Goal: Task Accomplishment & Management: Complete application form

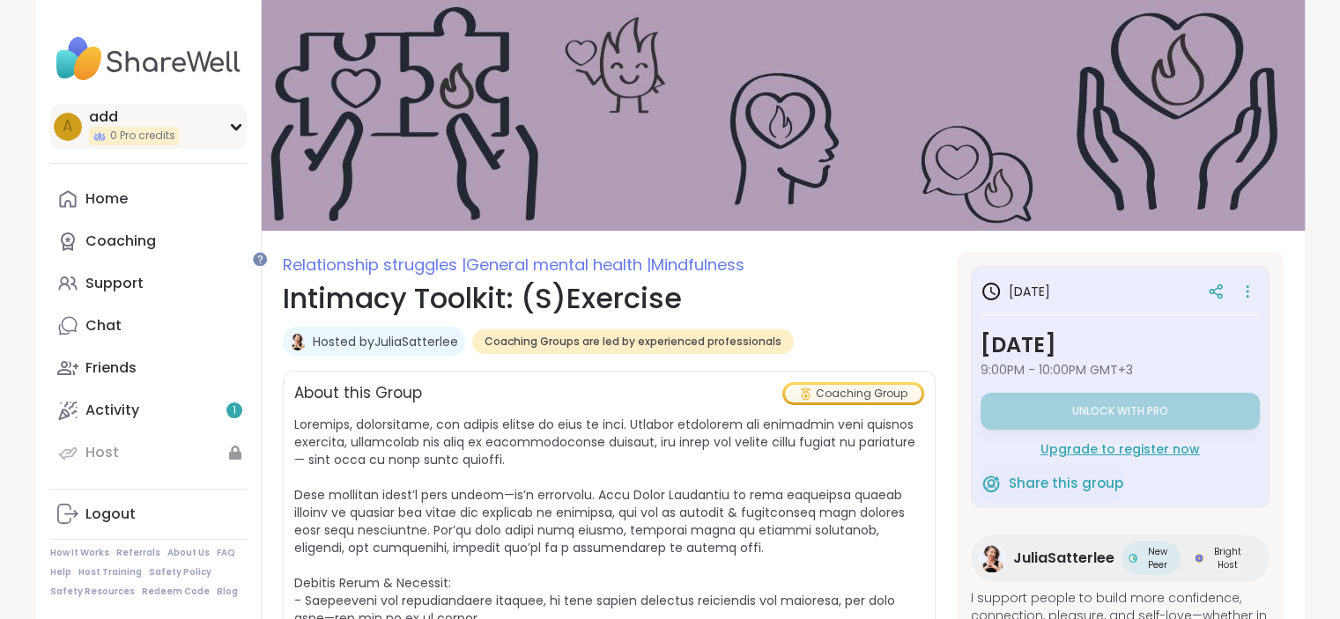
click at [243, 131] on icon at bounding box center [236, 126] width 14 height 9
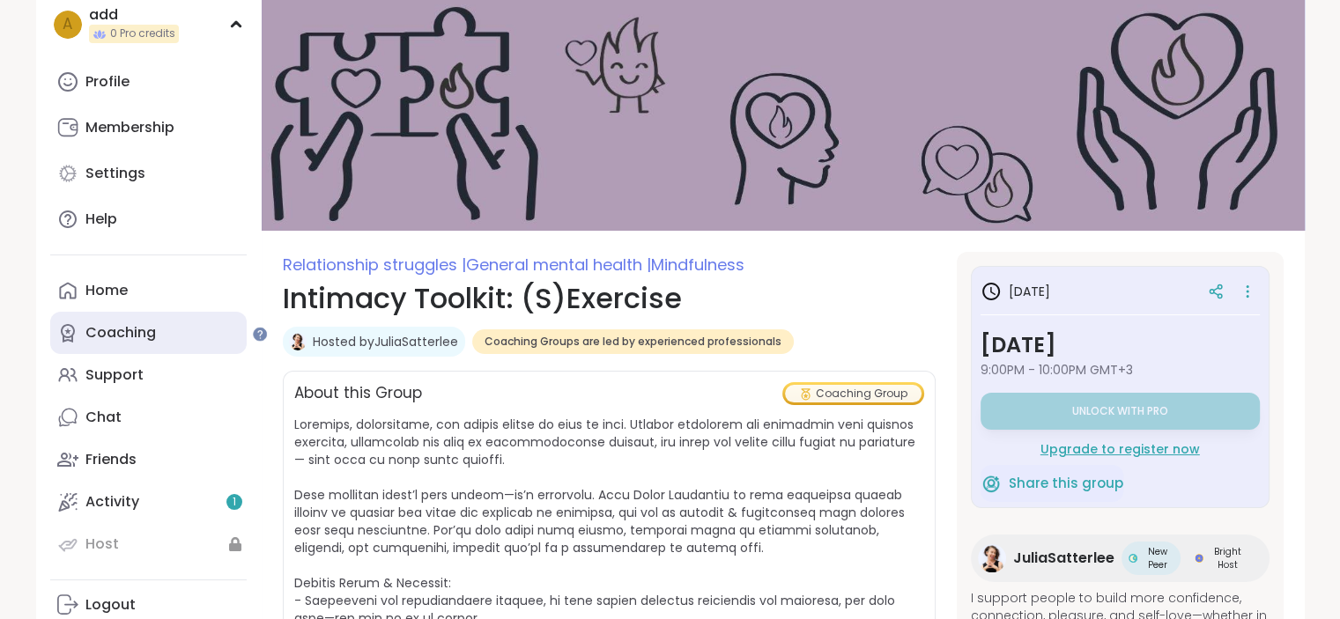
scroll to position [264, 0]
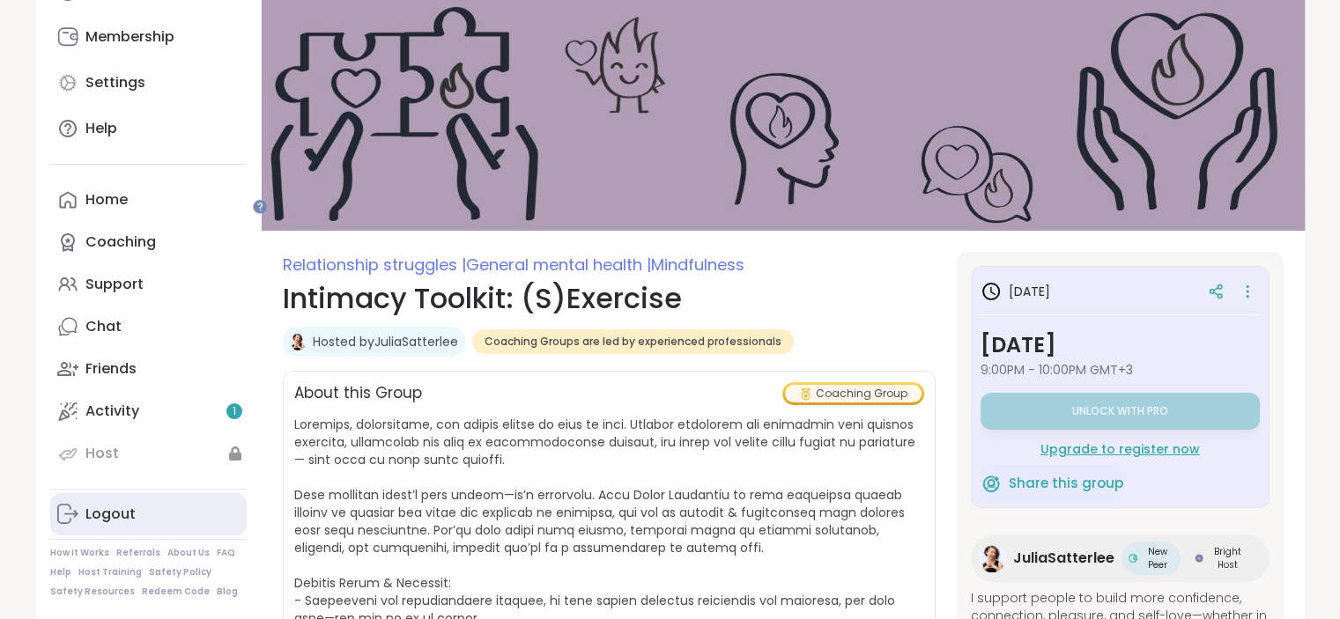
click at [132, 505] on div "Logout" at bounding box center [110, 514] width 50 height 19
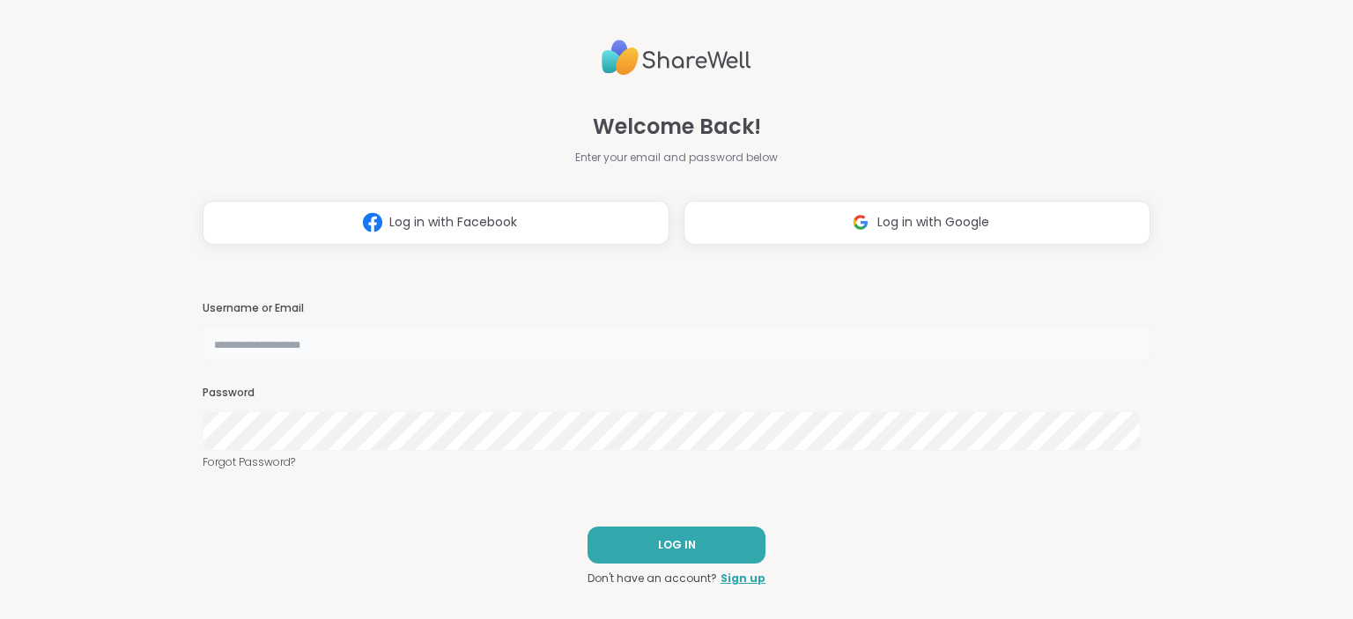
type input "***"
click at [927, 213] on span "Log in with Google" at bounding box center [933, 222] width 112 height 18
click at [887, 214] on span "Log in with Google" at bounding box center [933, 222] width 112 height 18
click at [729, 587] on link "Sign up" at bounding box center [742, 579] width 45 height 16
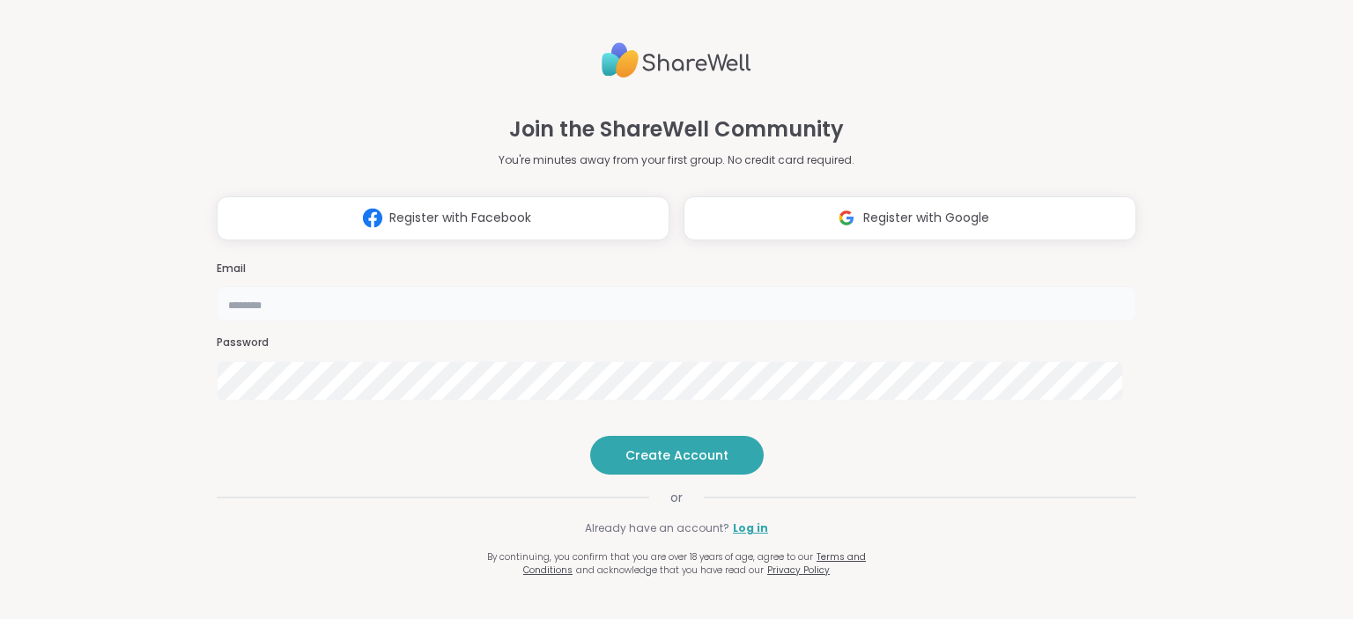
type input "***"
click at [882, 209] on span "Register with Google" at bounding box center [926, 218] width 126 height 18
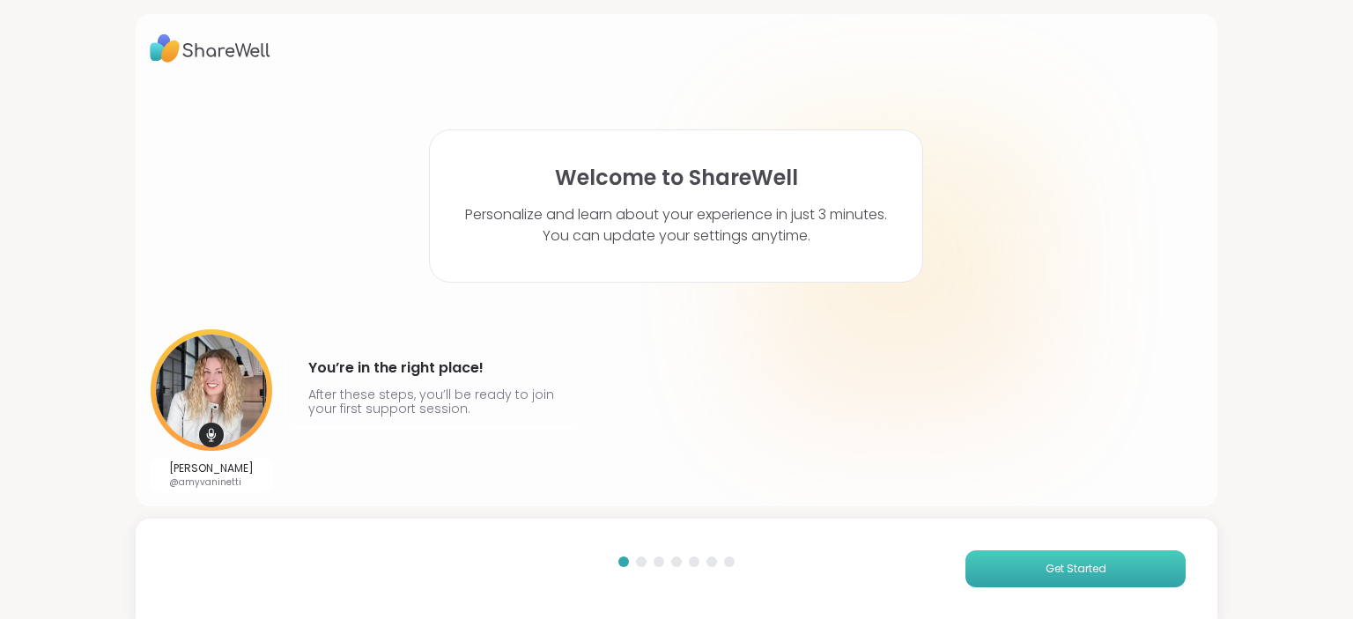
click at [1082, 566] on span "Get Started" at bounding box center [1075, 569] width 61 height 16
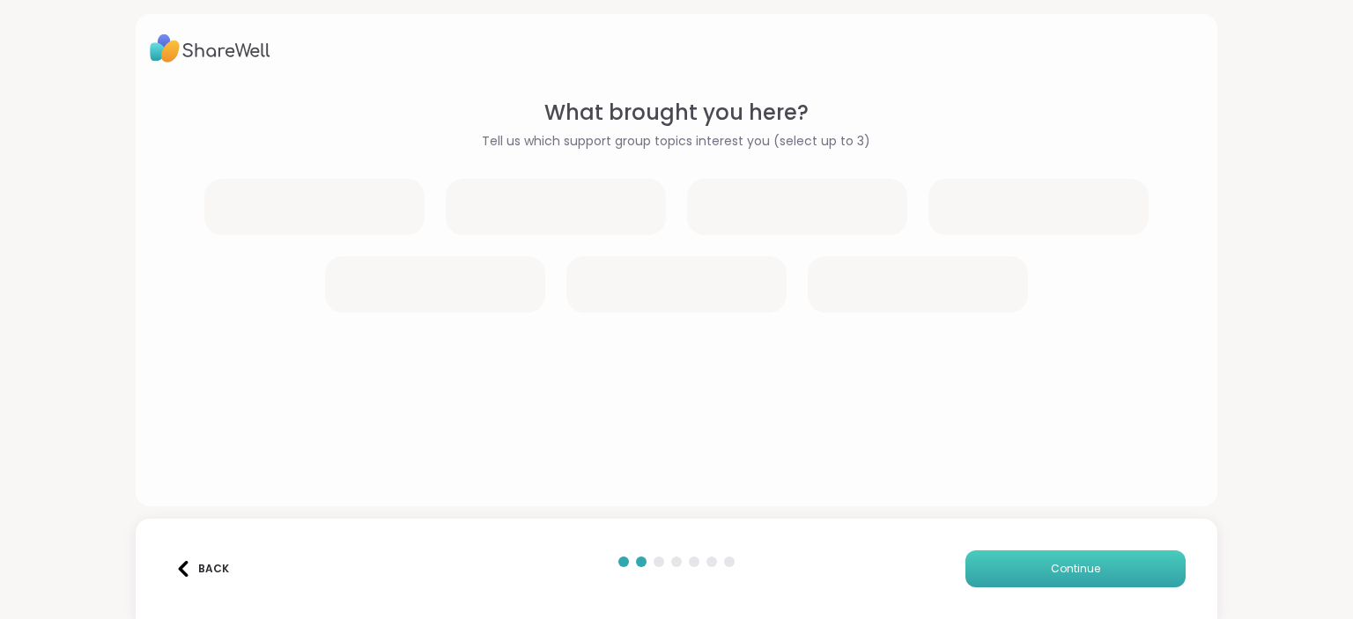
click at [1082, 566] on span "Continue" at bounding box center [1075, 569] width 49 height 16
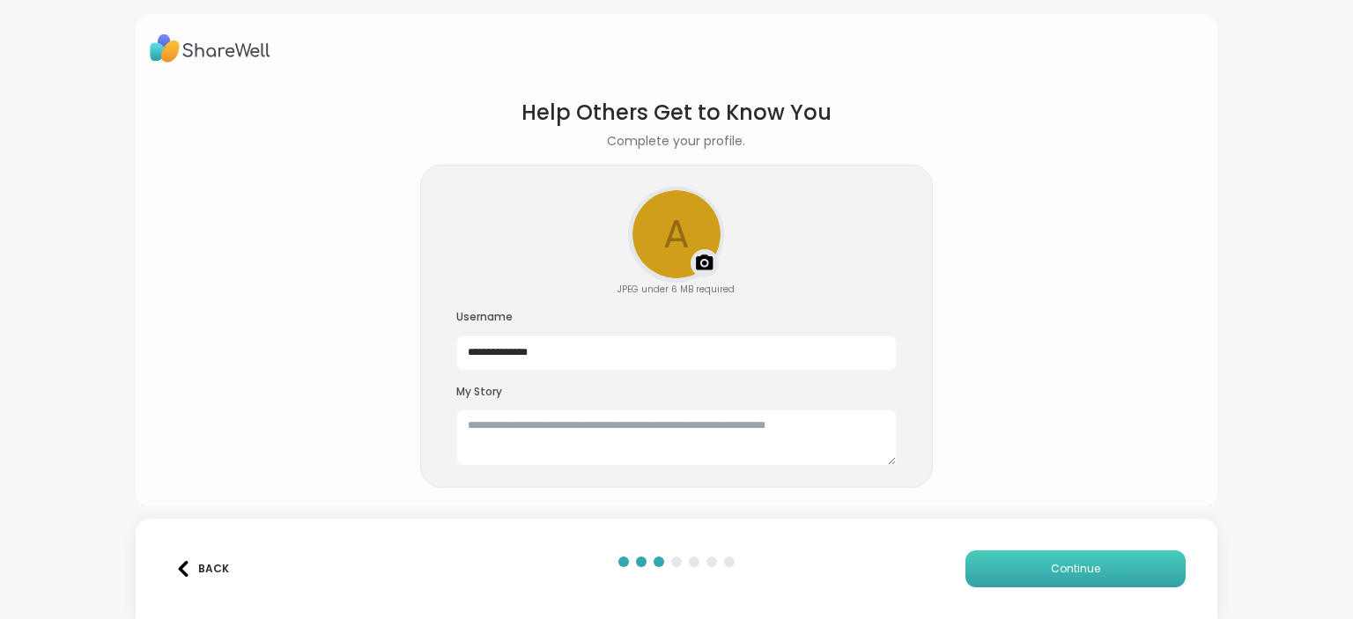
click at [1082, 566] on span "Continue" at bounding box center [1075, 569] width 49 height 16
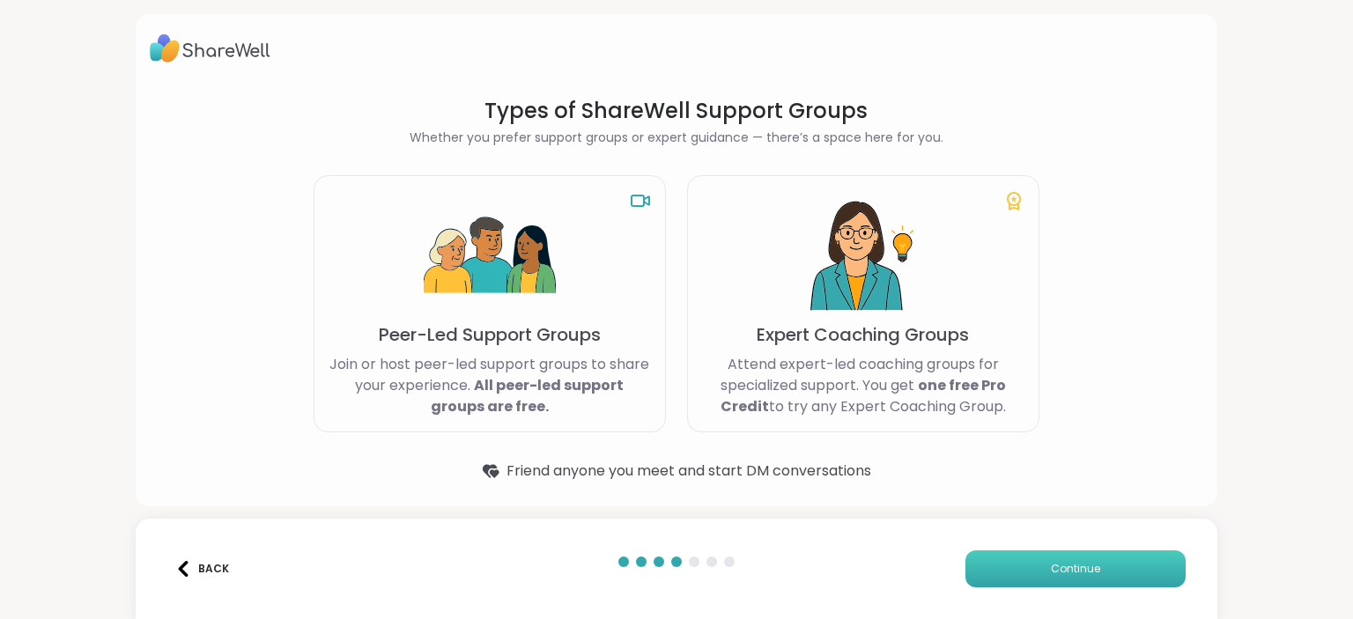
click at [1082, 566] on span "Continue" at bounding box center [1075, 569] width 49 height 16
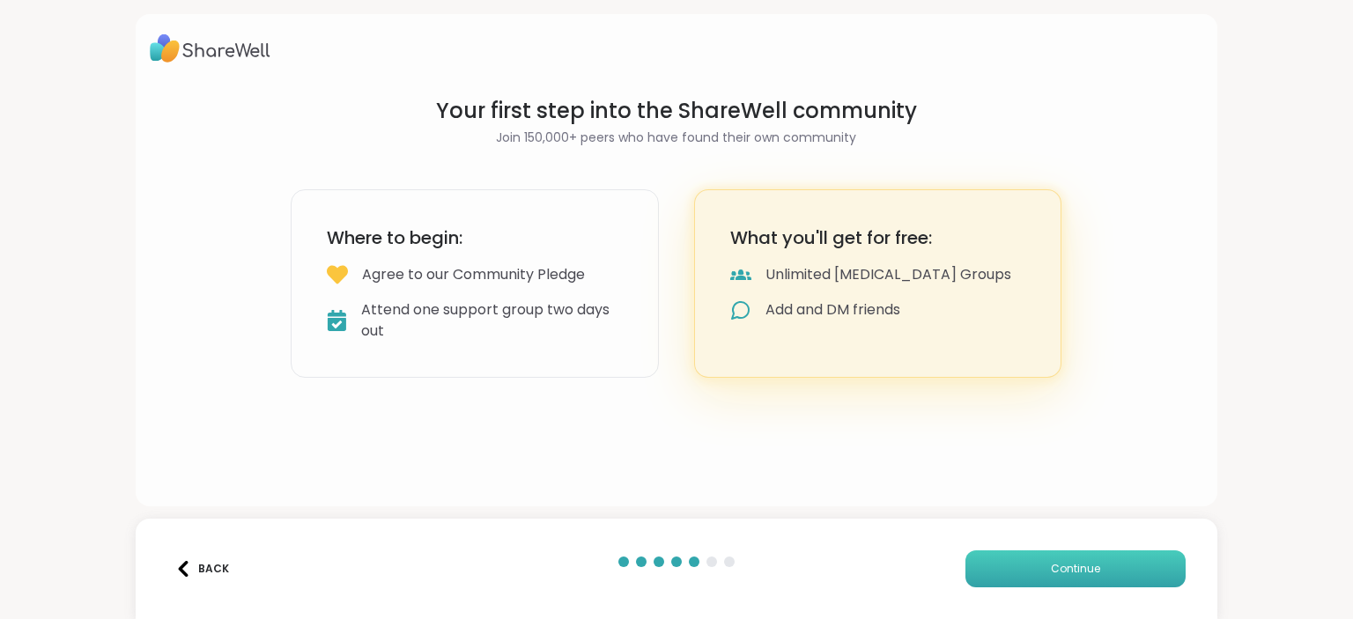
click at [1082, 566] on span "Continue" at bounding box center [1075, 569] width 49 height 16
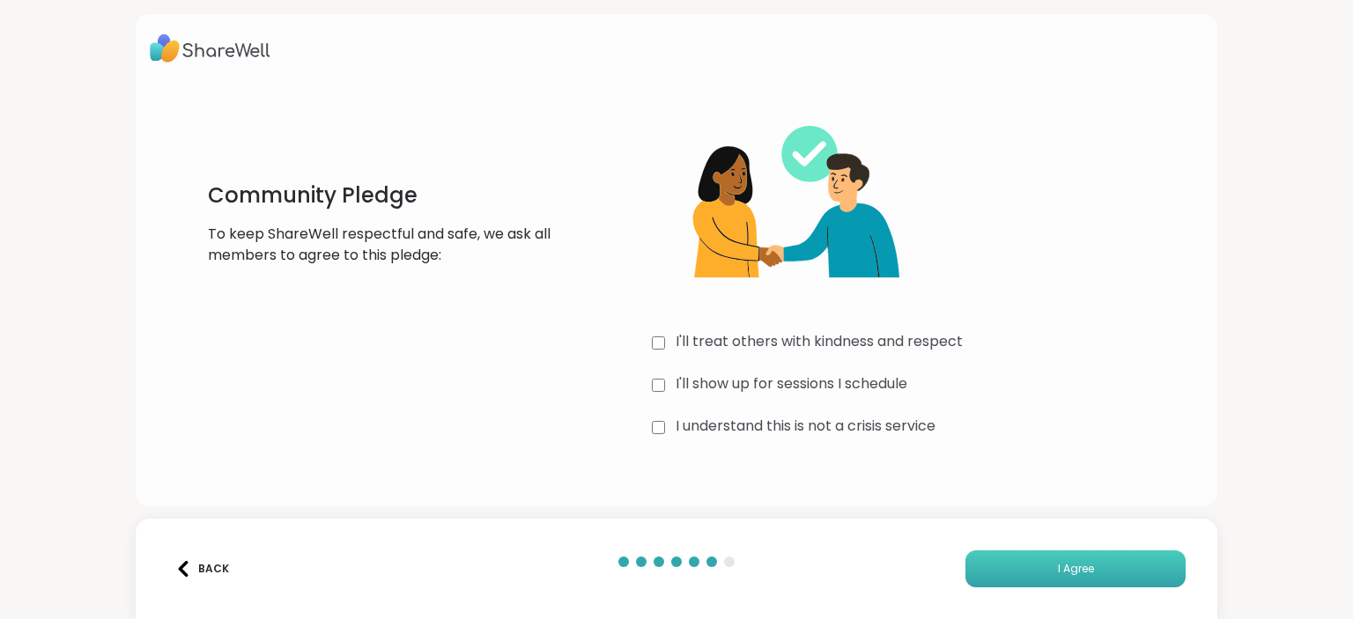
click at [1029, 565] on button "I Agree" at bounding box center [1075, 568] width 220 height 37
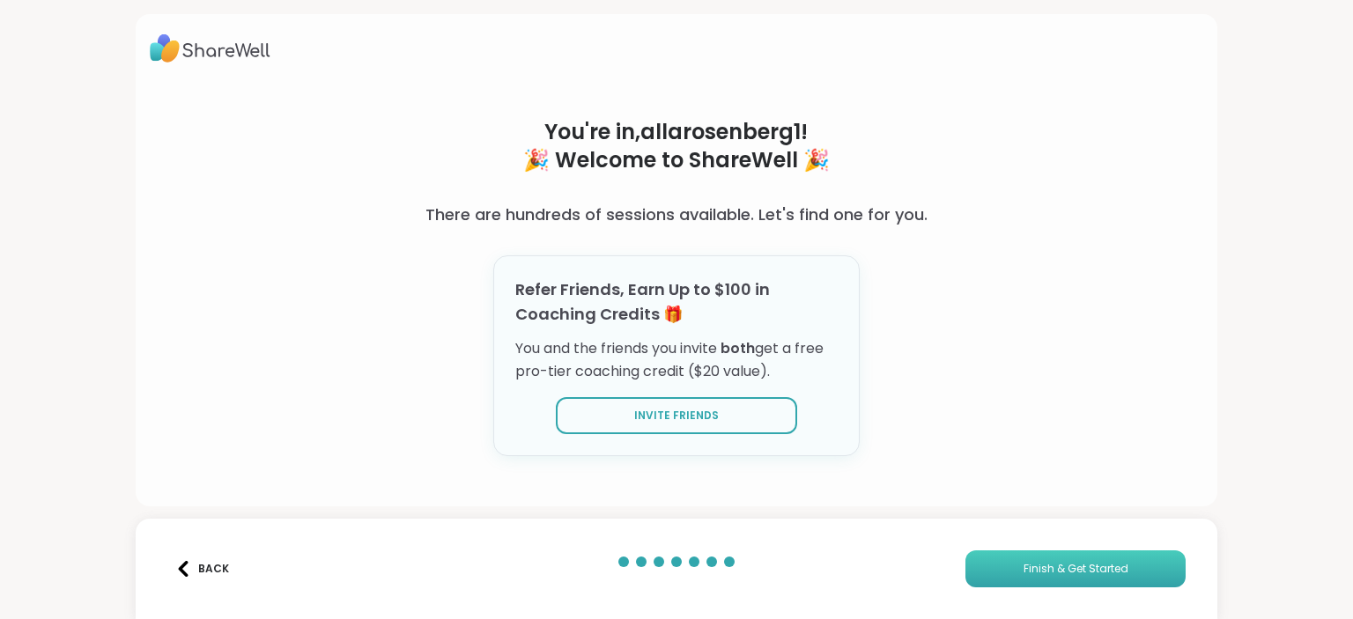
click at [1074, 562] on span "Finish & Get Started" at bounding box center [1075, 569] width 105 height 16
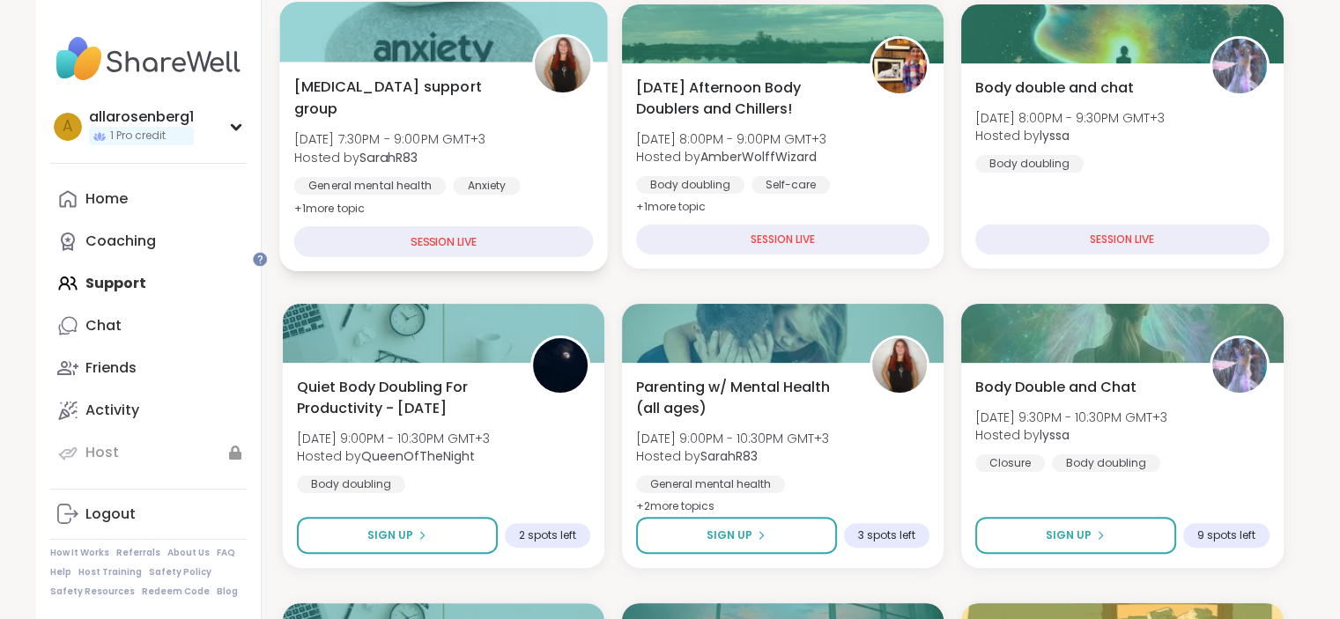
scroll to position [352, 0]
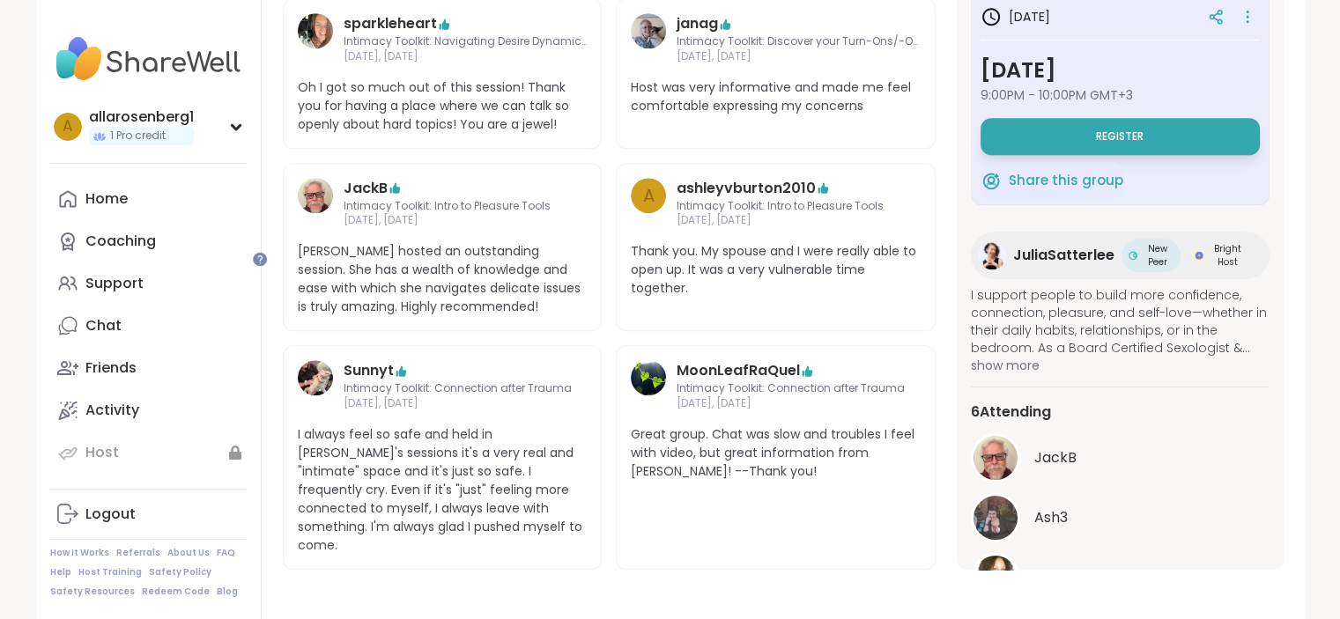
scroll to position [1013, 0]
click at [1003, 27] on h3 "[DATE]" at bounding box center [1015, 16] width 70 height 21
click at [997, 27] on icon at bounding box center [990, 16] width 21 height 21
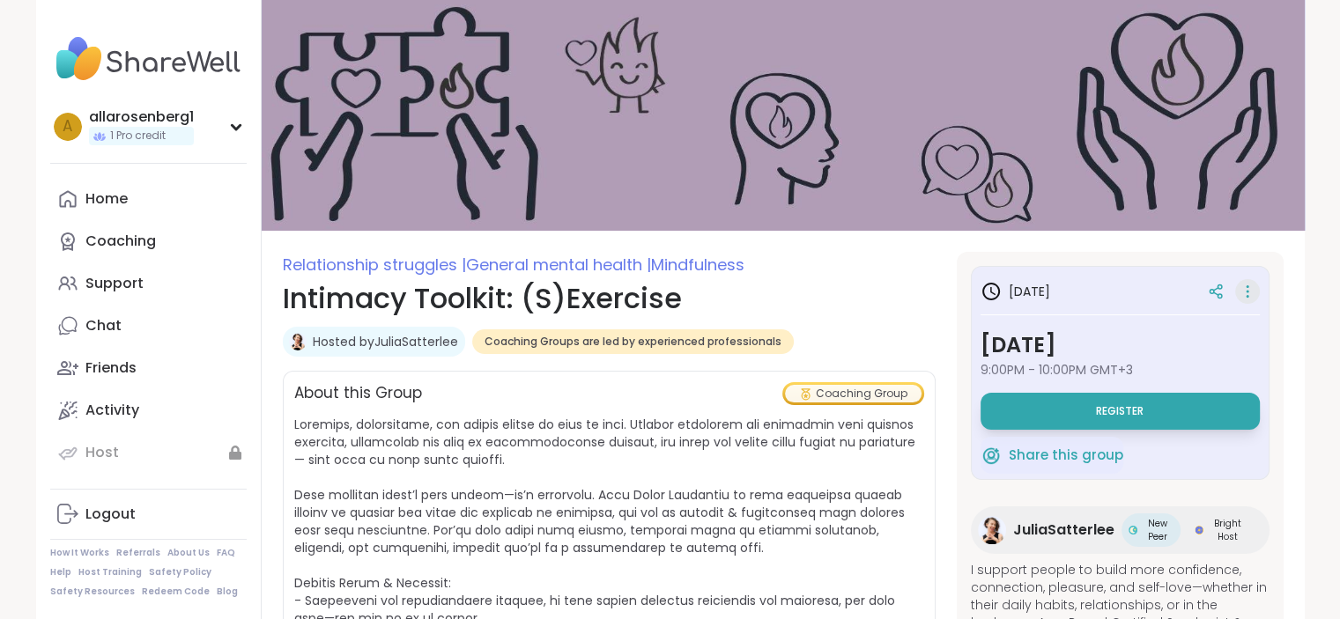
click at [1238, 294] on icon at bounding box center [1247, 291] width 18 height 25
click at [909, 299] on h1 "Intimacy Toolkit: (S)Exercise" at bounding box center [609, 298] width 653 height 42
click at [144, 432] on link "Activity" at bounding box center [148, 410] width 196 height 42
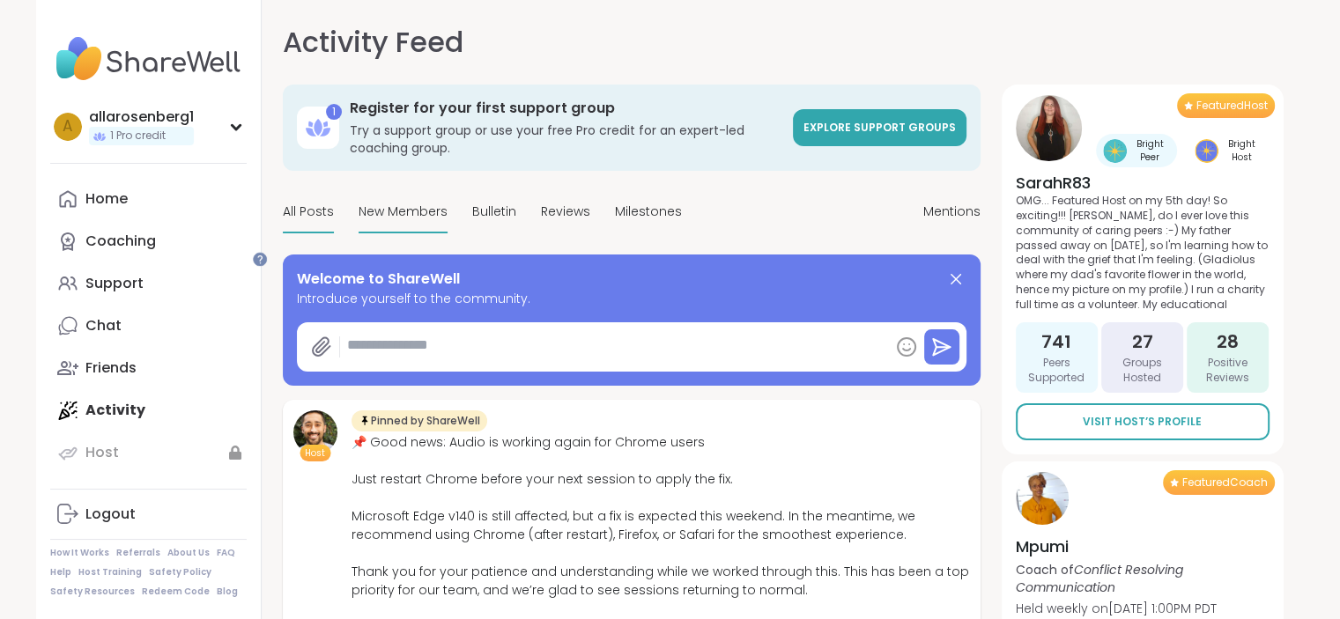
click at [447, 221] on span "New Members" at bounding box center [402, 212] width 89 height 18
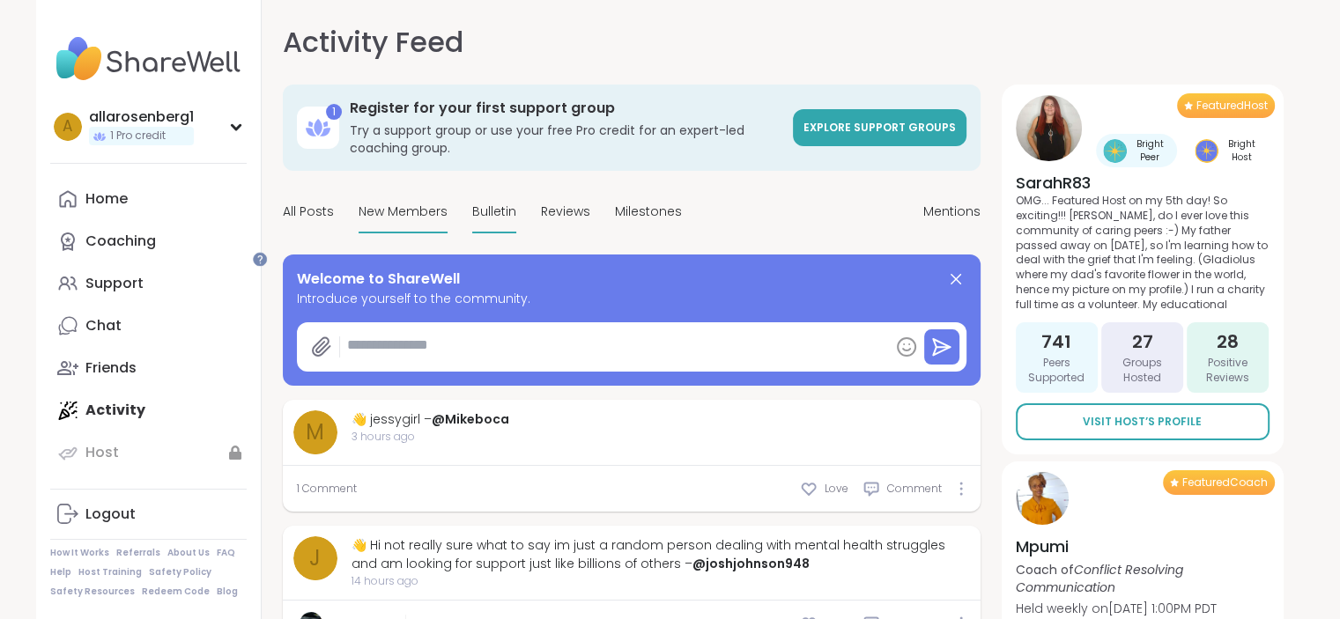
type textarea "*"
click at [137, 219] on link "Home" at bounding box center [148, 199] width 196 height 42
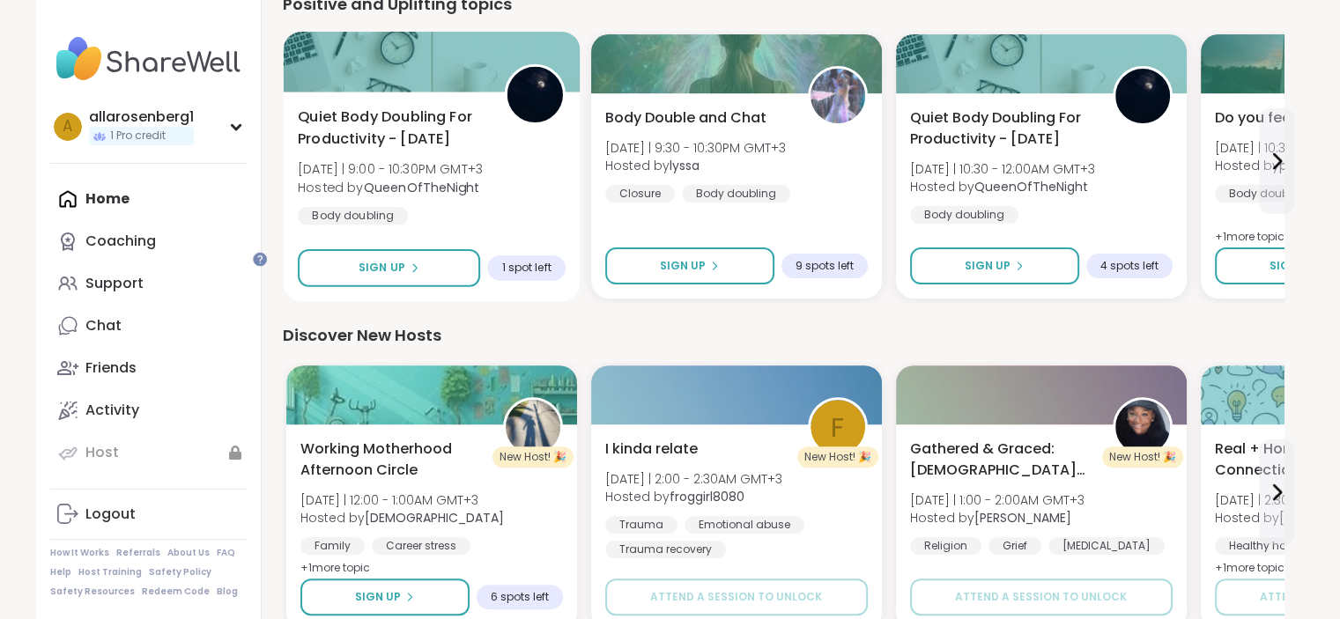
scroll to position [617, 0]
